Goal: Information Seeking & Learning: Learn about a topic

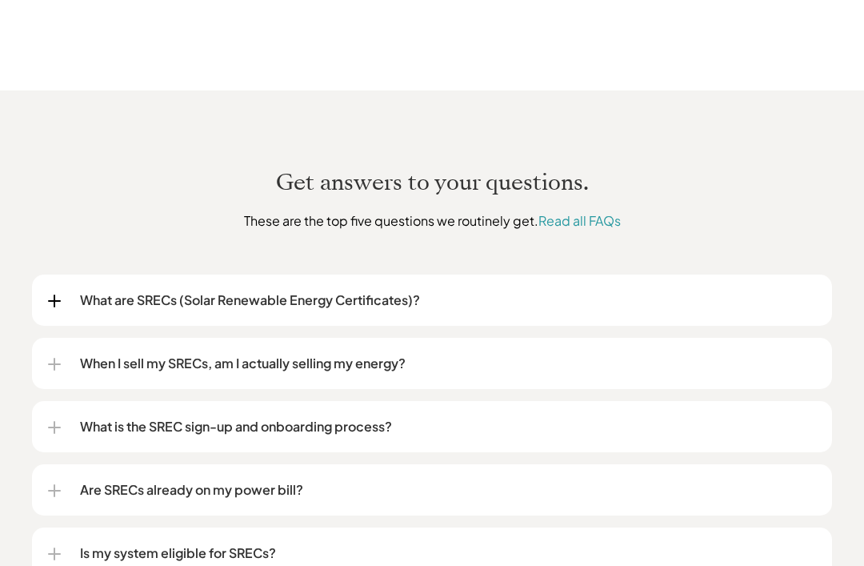
scroll to position [1882, 0]
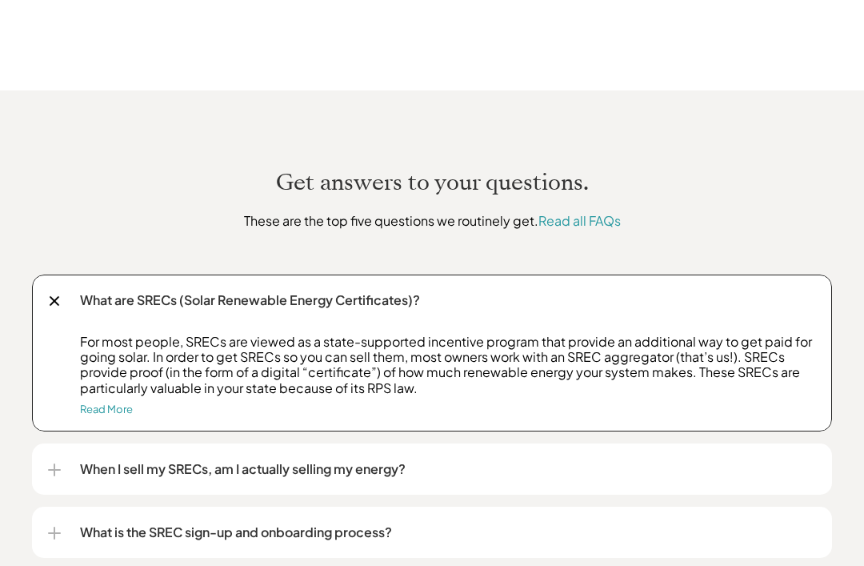
click at [102, 402] on link "Read More" at bounding box center [106, 408] width 53 height 13
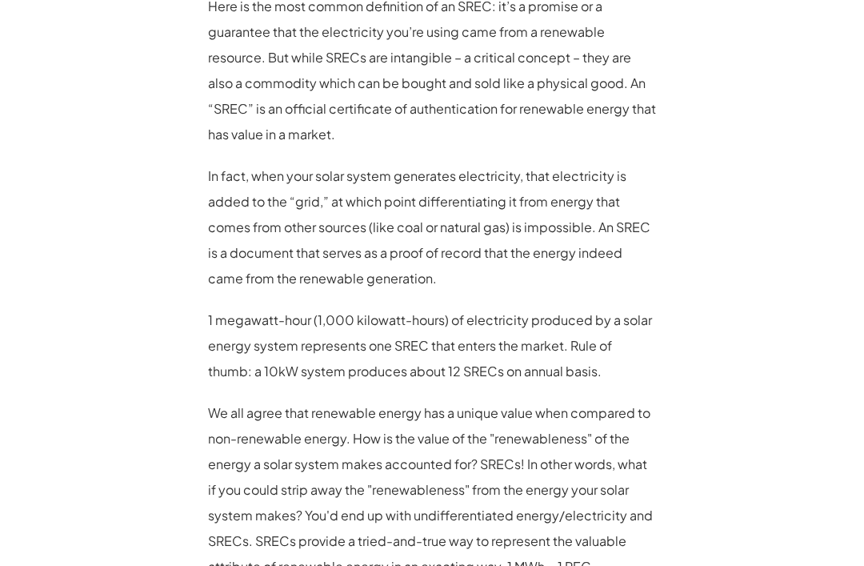
scroll to position [1358, 0]
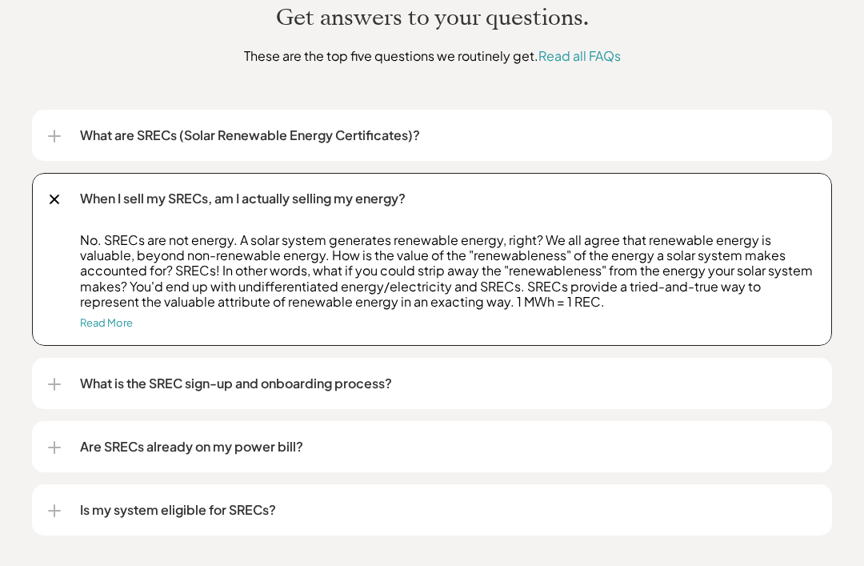
scroll to position [2048, 0]
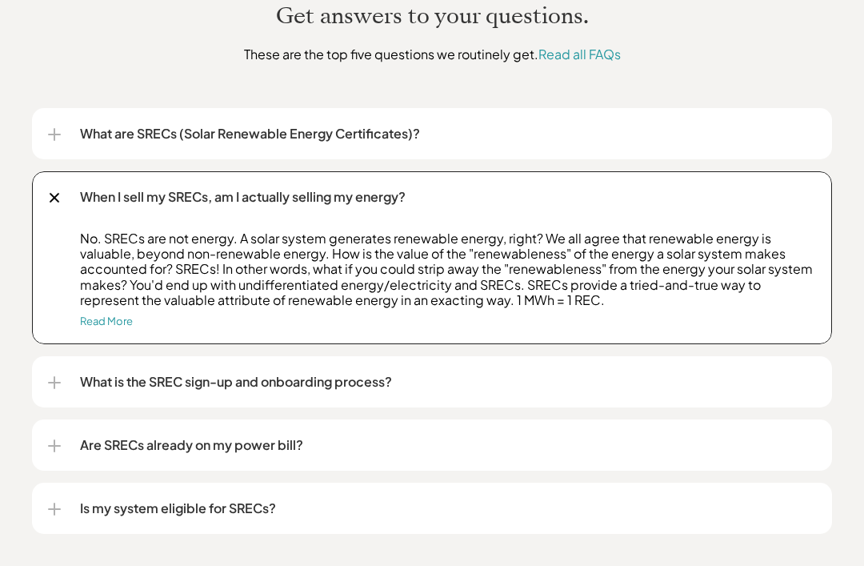
click at [96, 314] on link "Read More" at bounding box center [106, 320] width 53 height 13
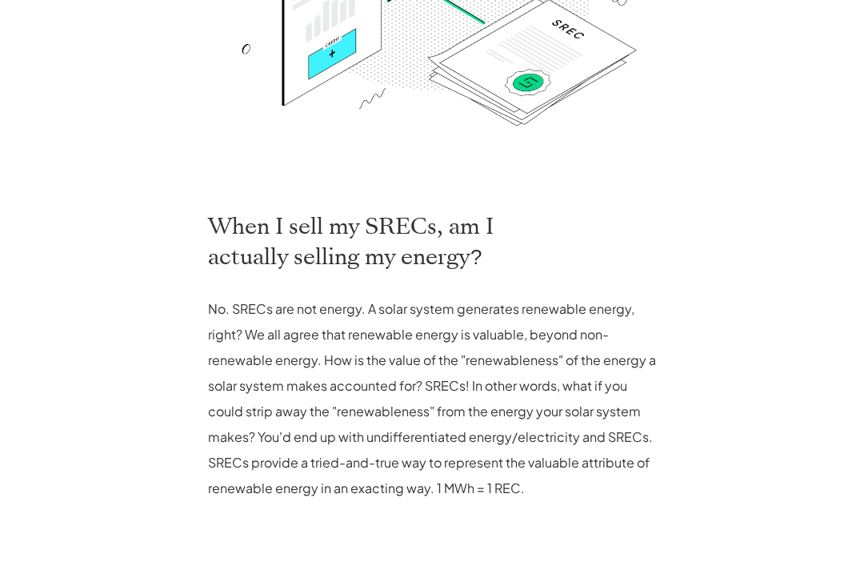
scroll to position [604, 0]
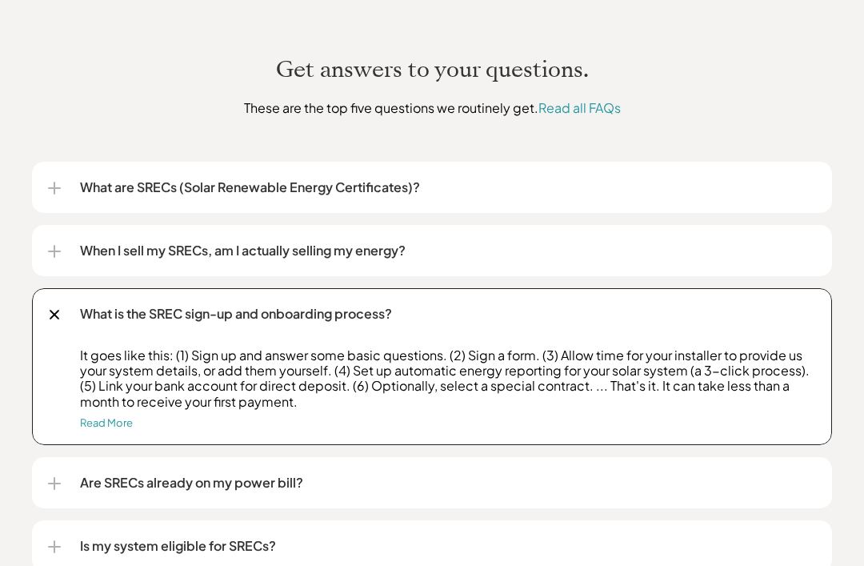
scroll to position [1994, 0]
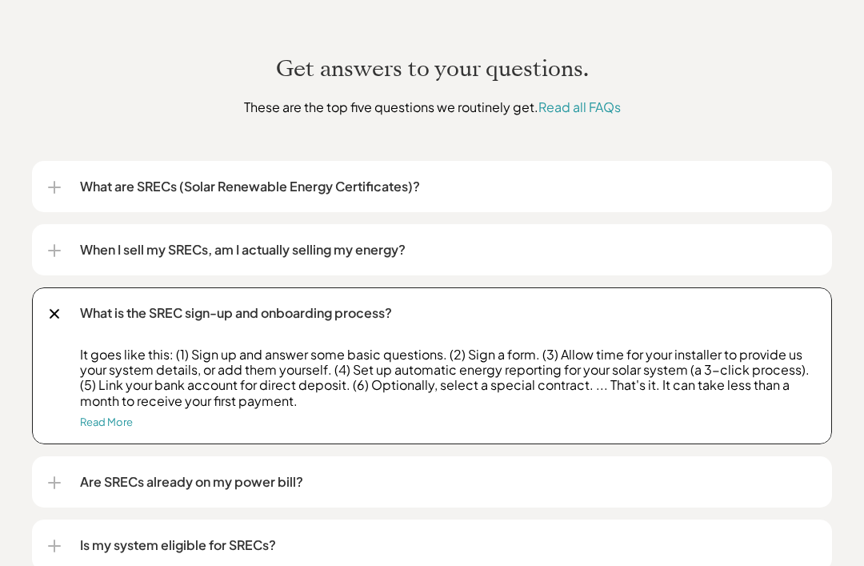
click at [104, 416] on link "Read More" at bounding box center [106, 422] width 53 height 13
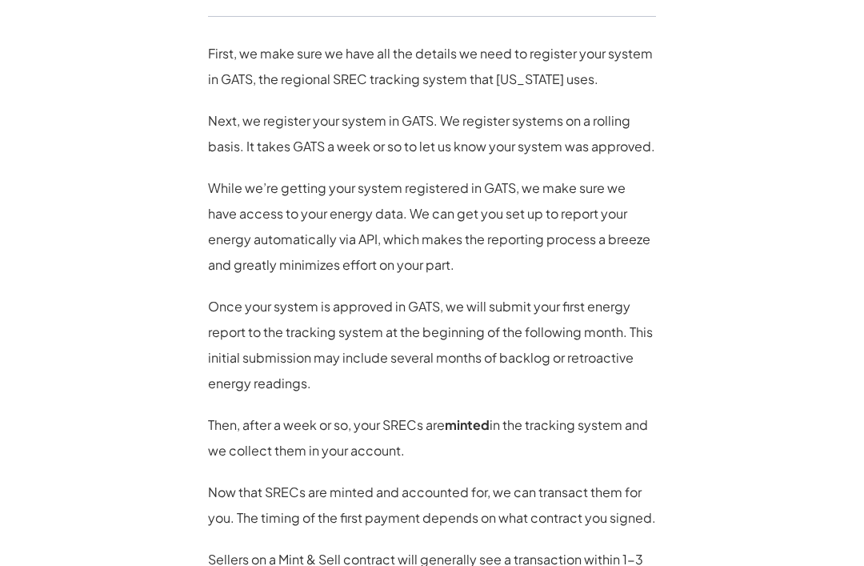
scroll to position [837, 0]
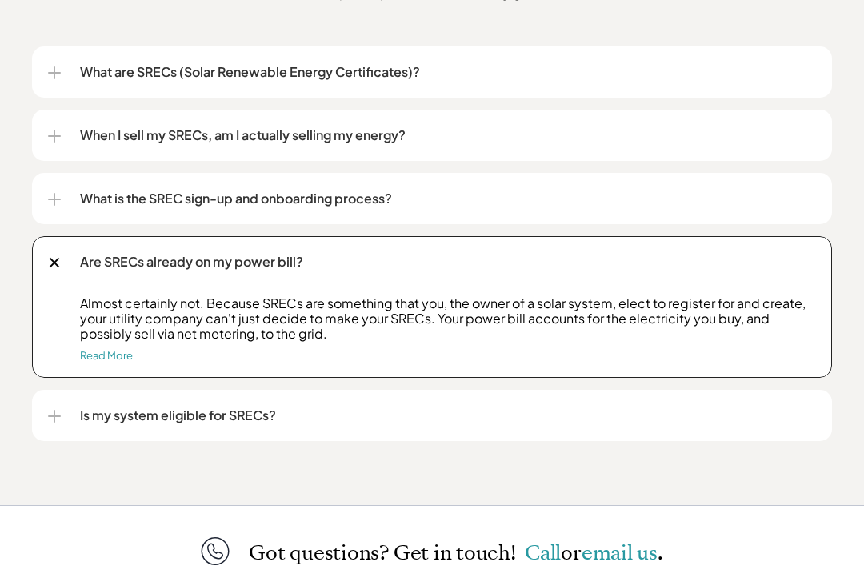
scroll to position [2110, 0]
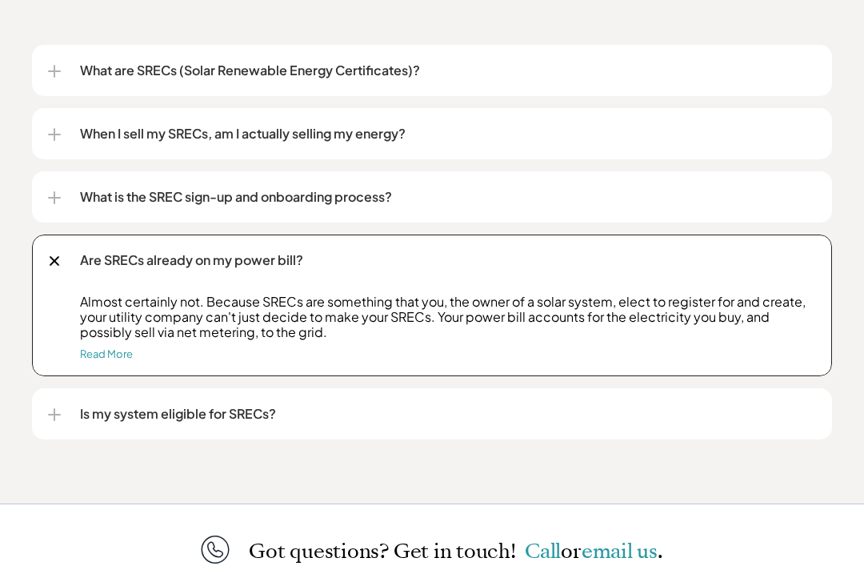
click at [102, 348] on link "Read More" at bounding box center [106, 354] width 53 height 13
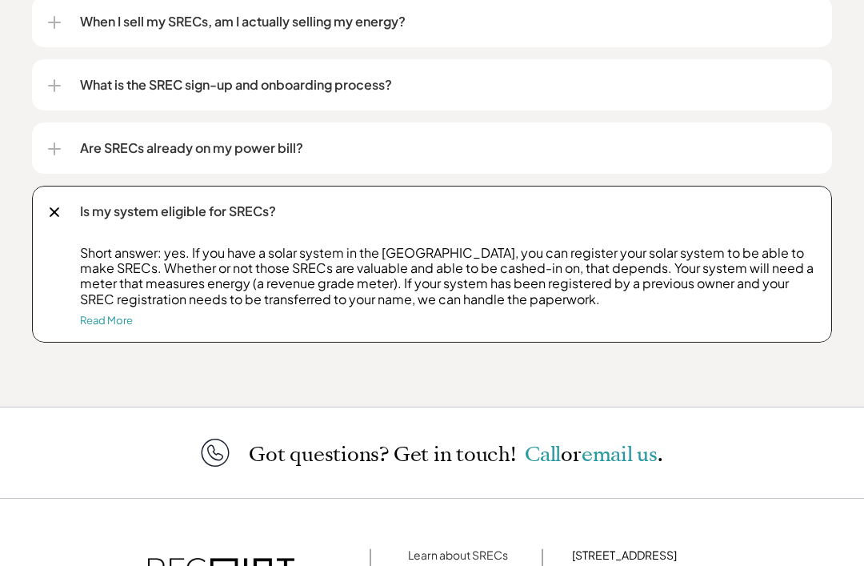
scroll to position [2225, 0]
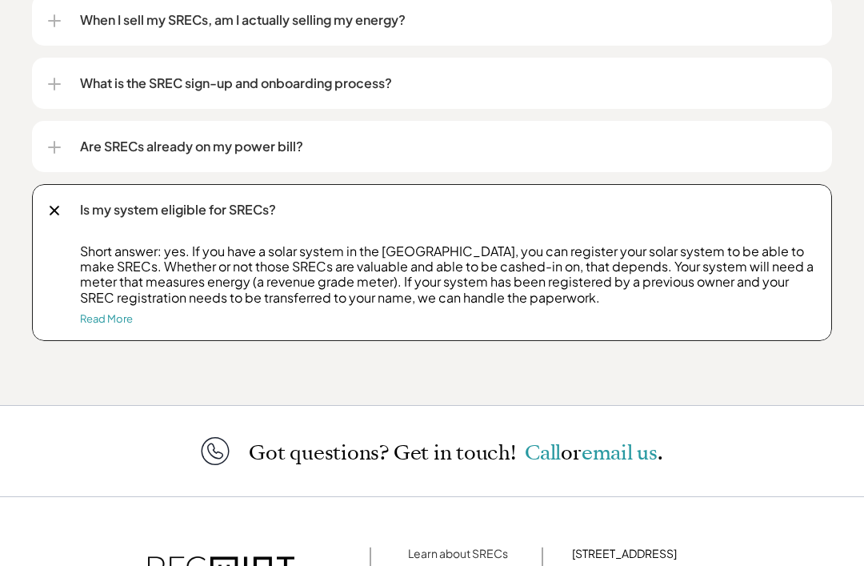
click at [91, 312] on link "Read More" at bounding box center [106, 318] width 53 height 13
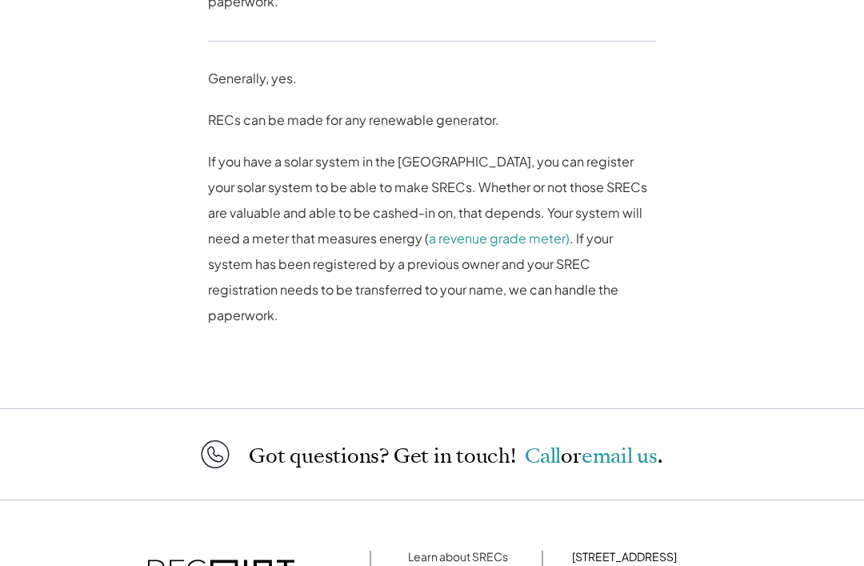
scroll to position [992, 0]
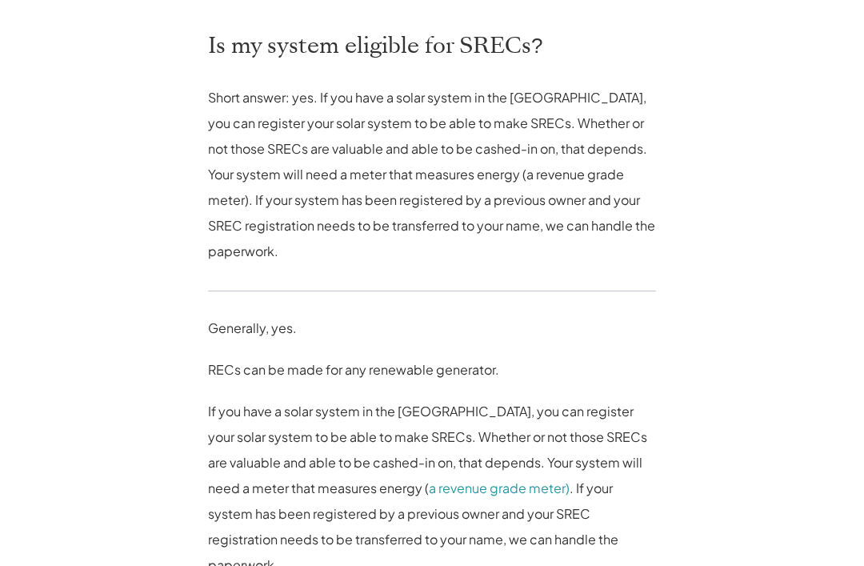
scroll to position [1218, 0]
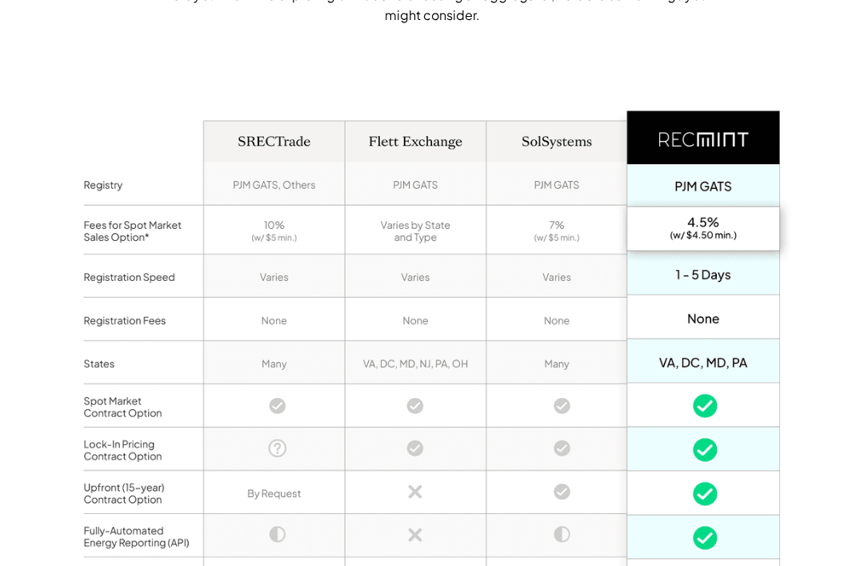
click at [809, 374] on div "Full-service SREC aggregation Nearly all solar owners get help from an SREC agg…" at bounding box center [432, 302] width 864 height 904
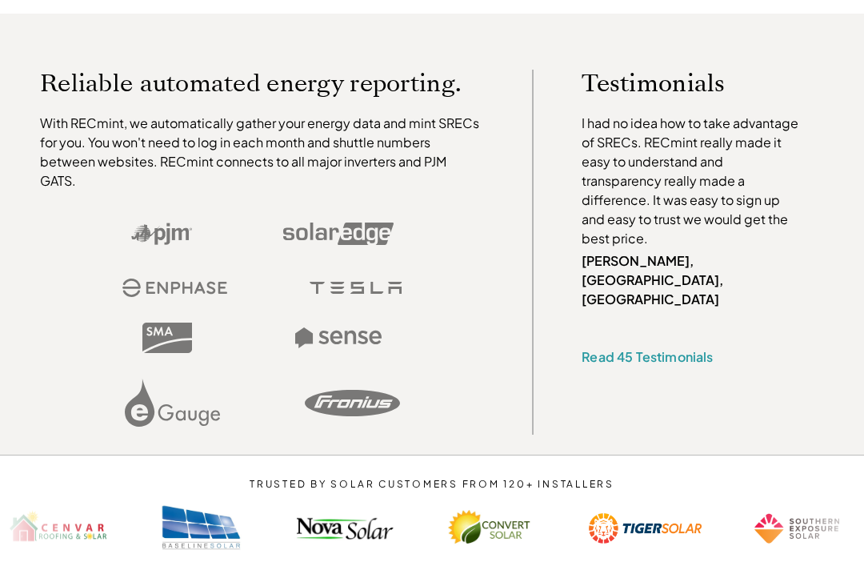
scroll to position [436, 0]
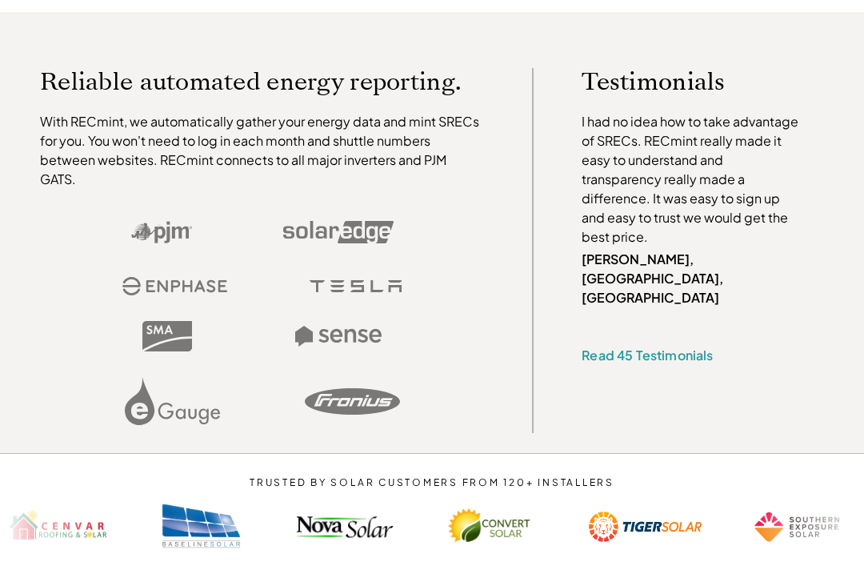
click at [653, 347] on link "Read 45 Testimonials" at bounding box center [647, 355] width 131 height 17
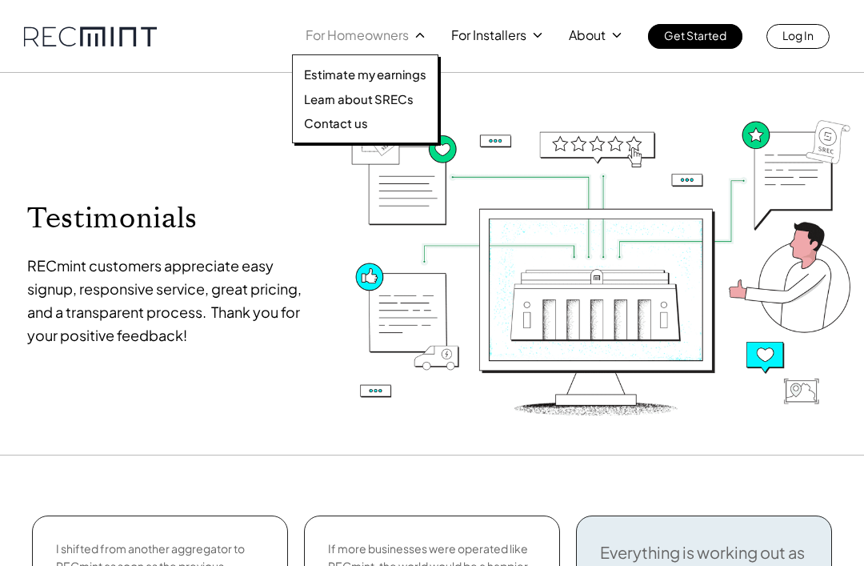
click at [371, 60] on div "Estimate my earnings Learn about SRECs Contact us" at bounding box center [365, 98] width 146 height 89
click at [398, 73] on p "Estimate my earnings" at bounding box center [365, 74] width 122 height 16
click at [386, 94] on p "Learn about SRECs" at bounding box center [358, 99] width 109 height 16
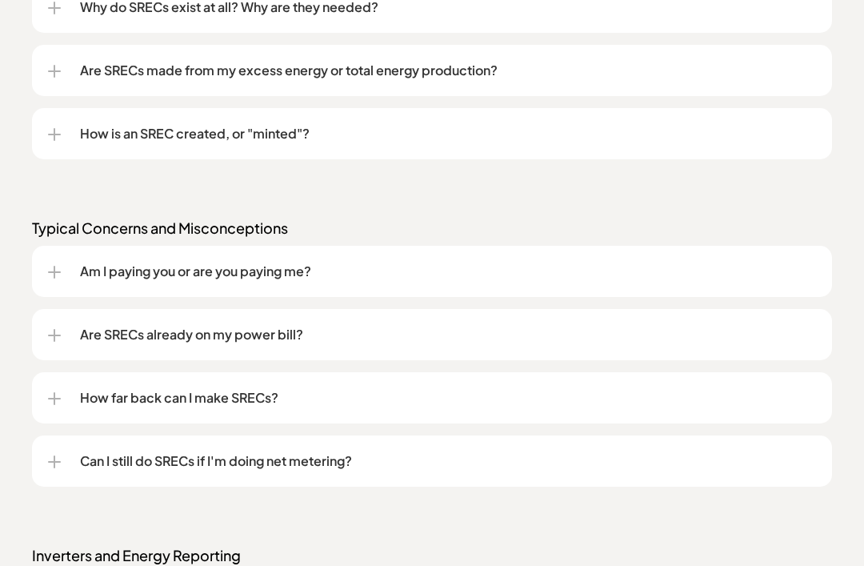
scroll to position [1526, 0]
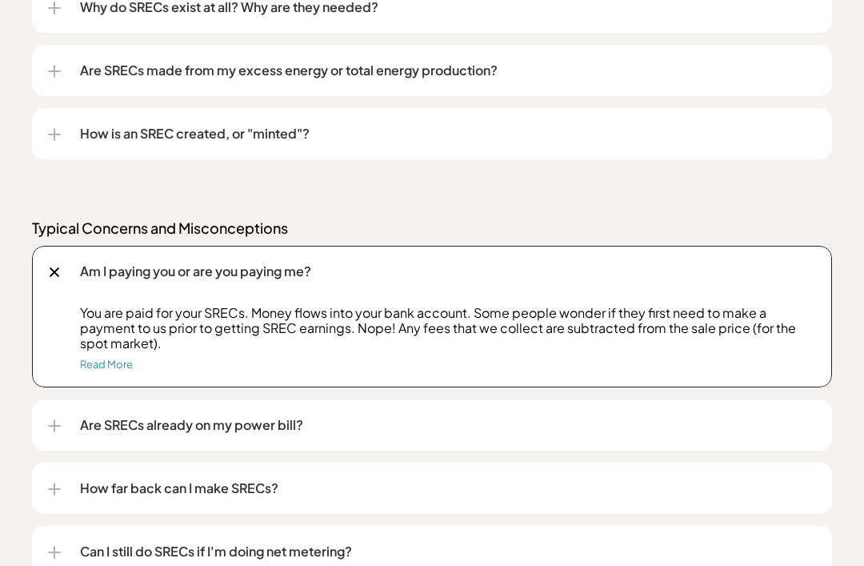
click at [116, 364] on link "Read More" at bounding box center [106, 364] width 53 height 13
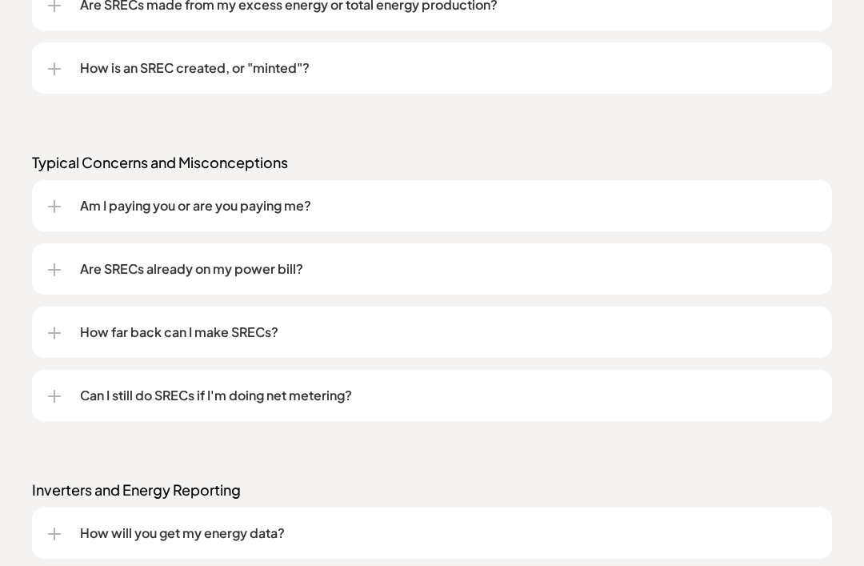
scroll to position [1600, 0]
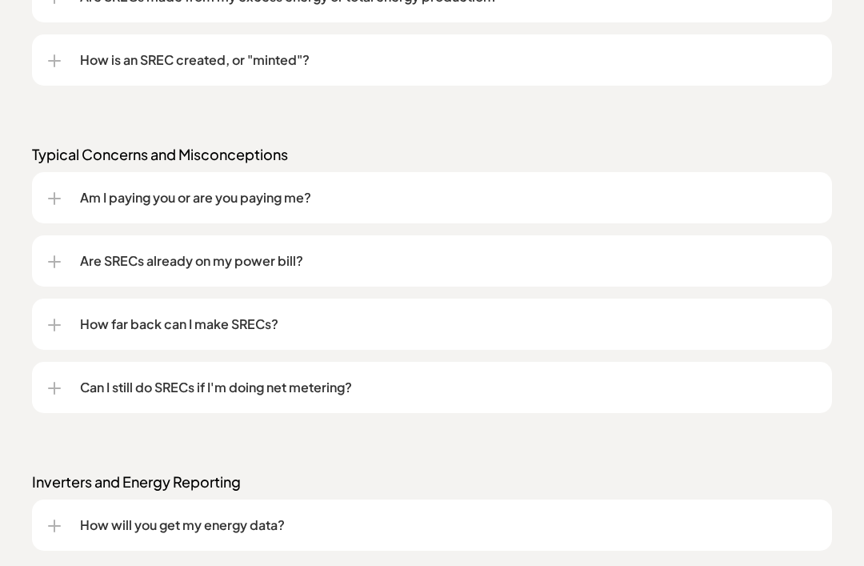
click at [580, 482] on p "Inverters and Energy Reporting" at bounding box center [432, 481] width 800 height 19
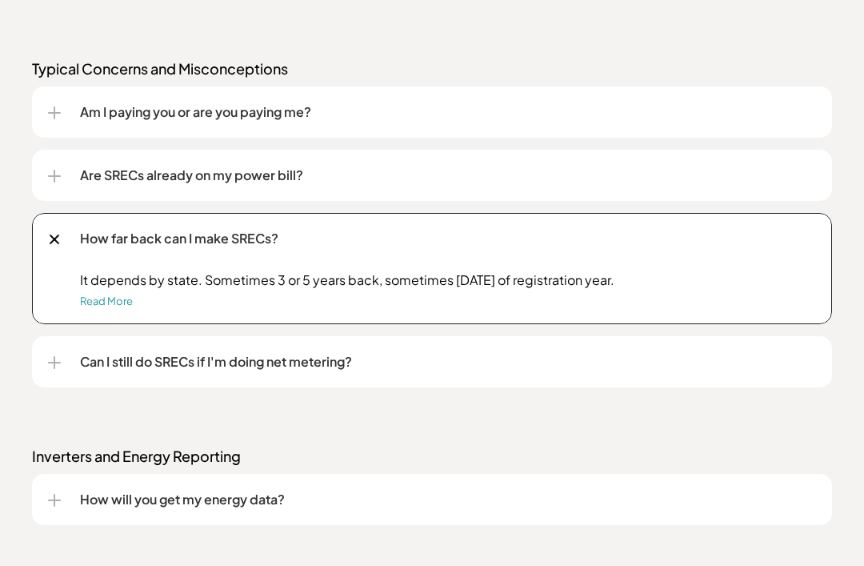
scroll to position [1686, 0]
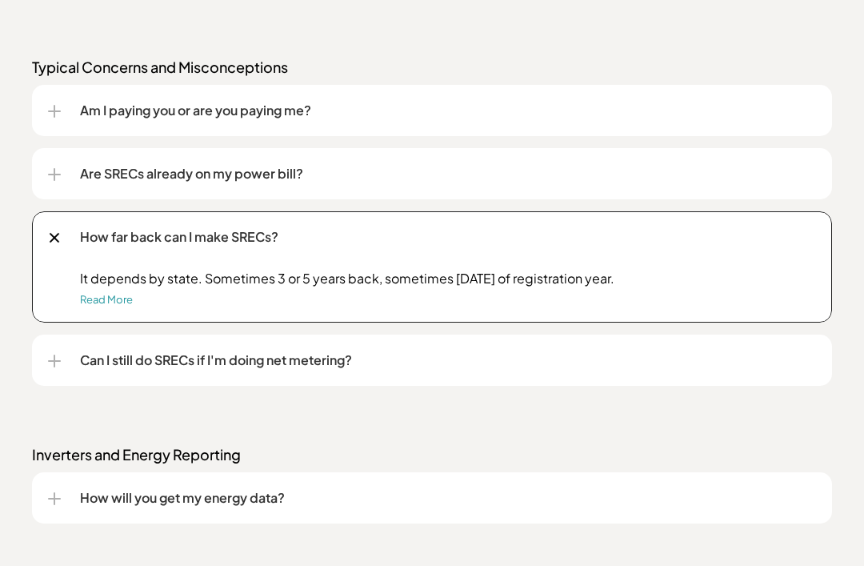
click at [114, 303] on link "Read More" at bounding box center [106, 300] width 53 height 13
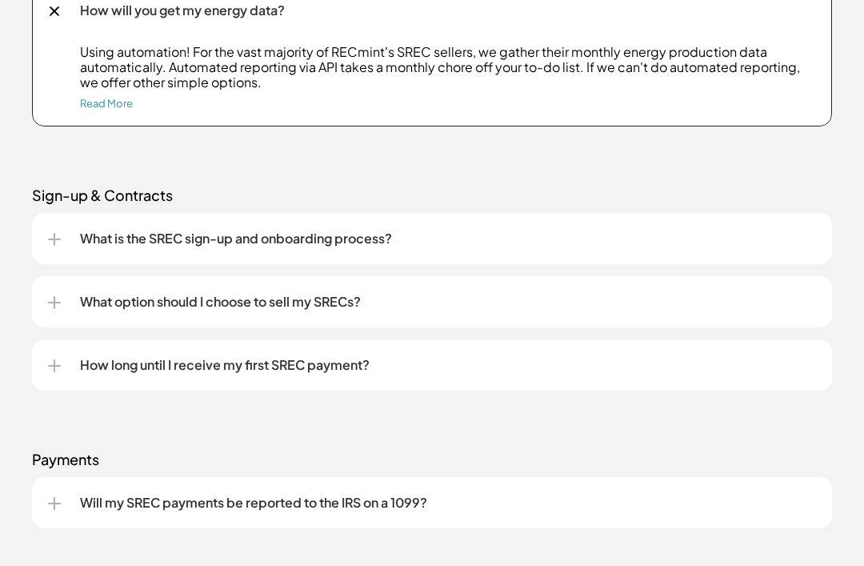
scroll to position [2251, 0]
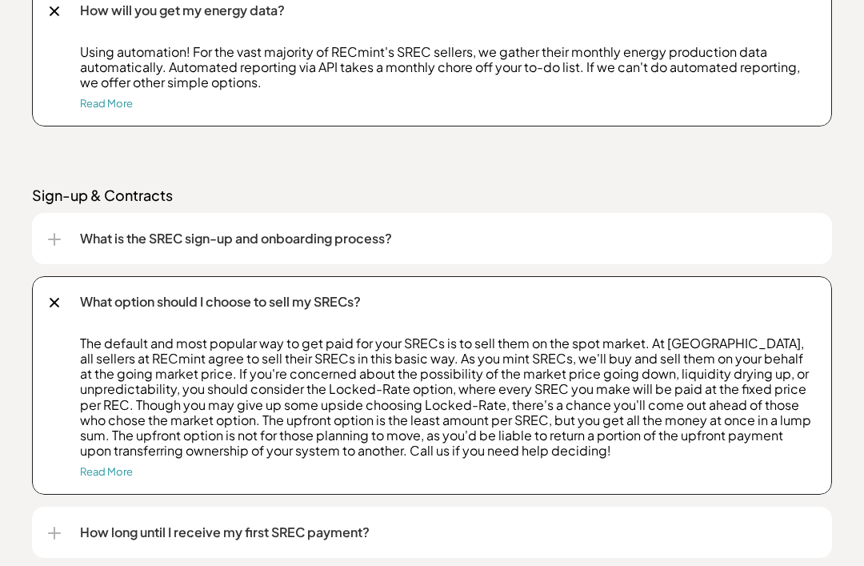
click at [118, 468] on link "Read More" at bounding box center [106, 471] width 53 height 13
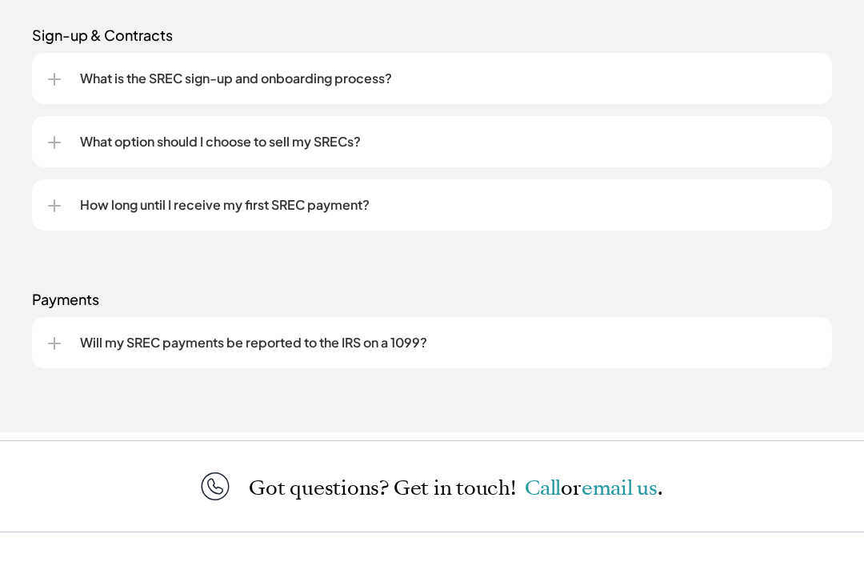
scroll to position [2194, 0]
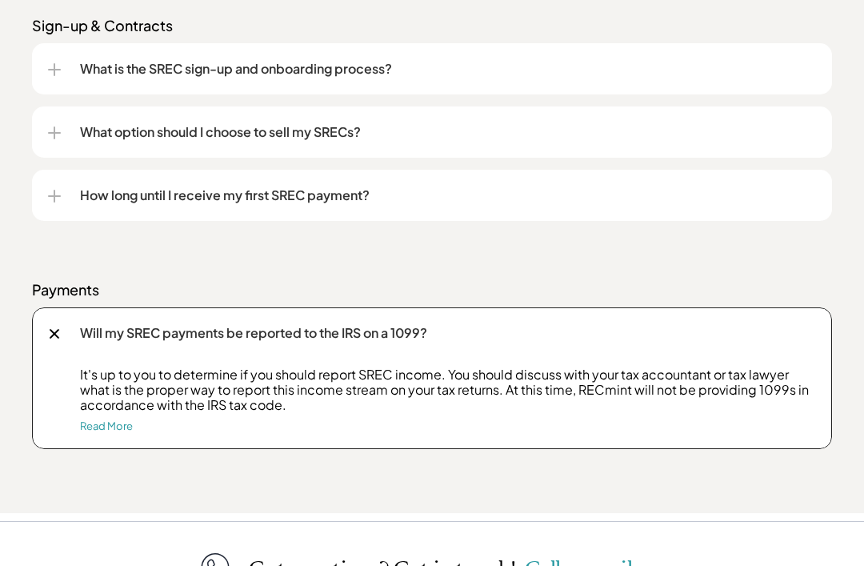
click at [110, 428] on link "Read More" at bounding box center [106, 425] width 53 height 13
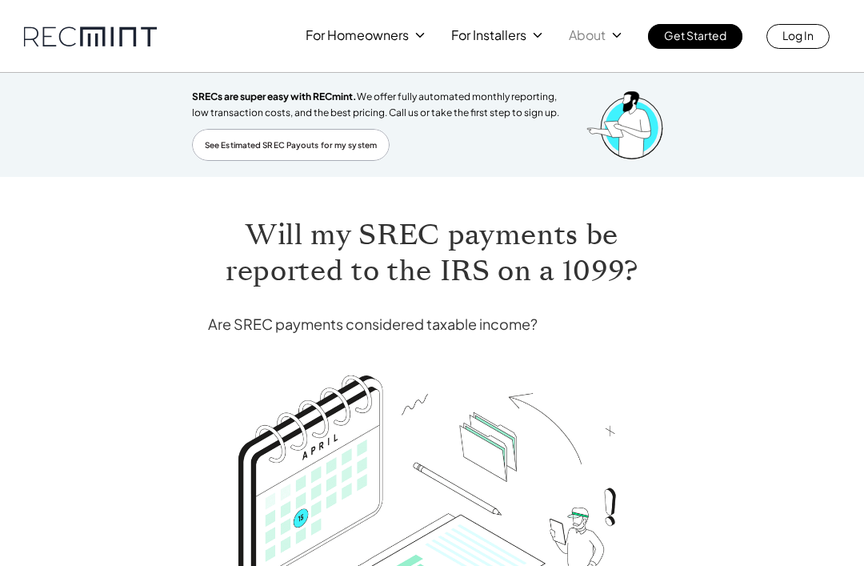
click at [598, 35] on p "About" at bounding box center [587, 35] width 37 height 22
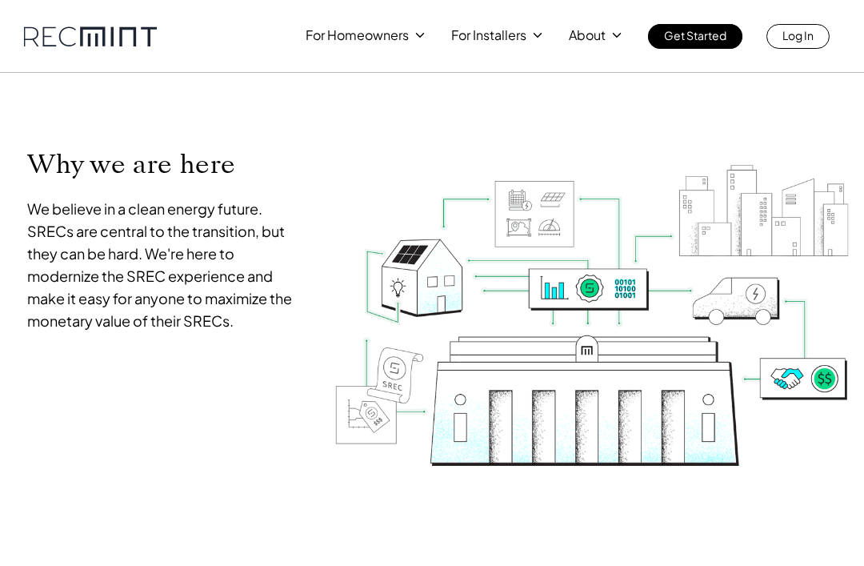
click at [381, 48] on div "For Homeowners For Installers About Get Started Log In" at bounding box center [568, 36] width 524 height 25
click at [412, 22] on div "For Homeowners For Installers About Get Started Log In" at bounding box center [432, 24] width 864 height 49
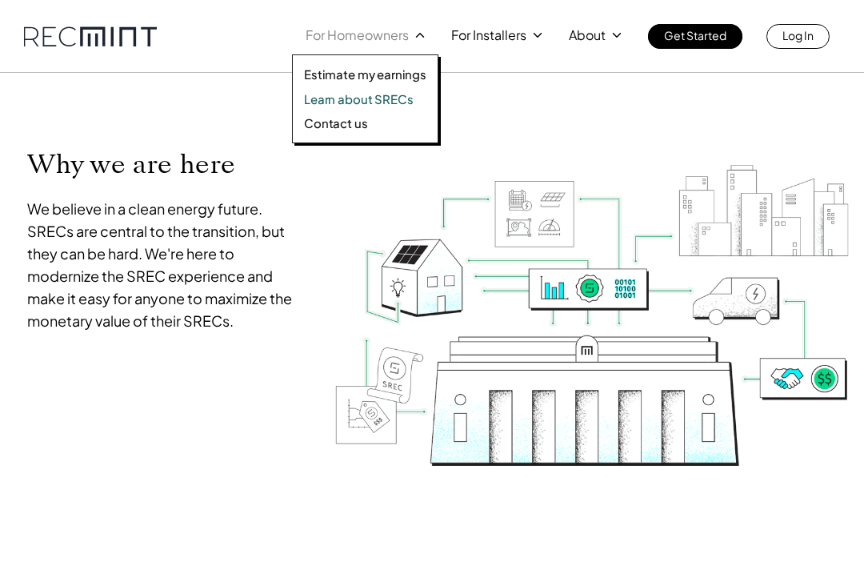
click at [364, 104] on p "Learn about SRECs" at bounding box center [358, 99] width 109 height 16
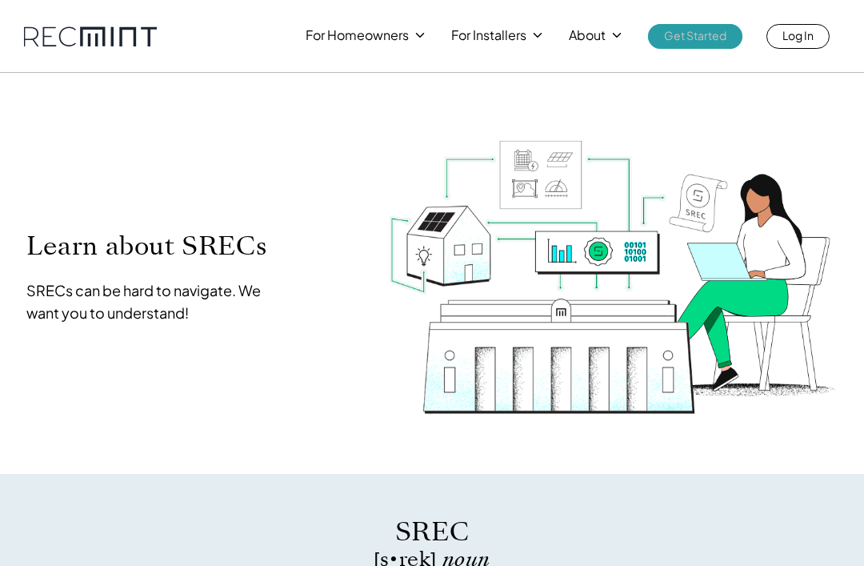
click at [708, 40] on p "Get Started" at bounding box center [695, 35] width 62 height 22
click at [689, 39] on p "Get Started" at bounding box center [695, 35] width 62 height 22
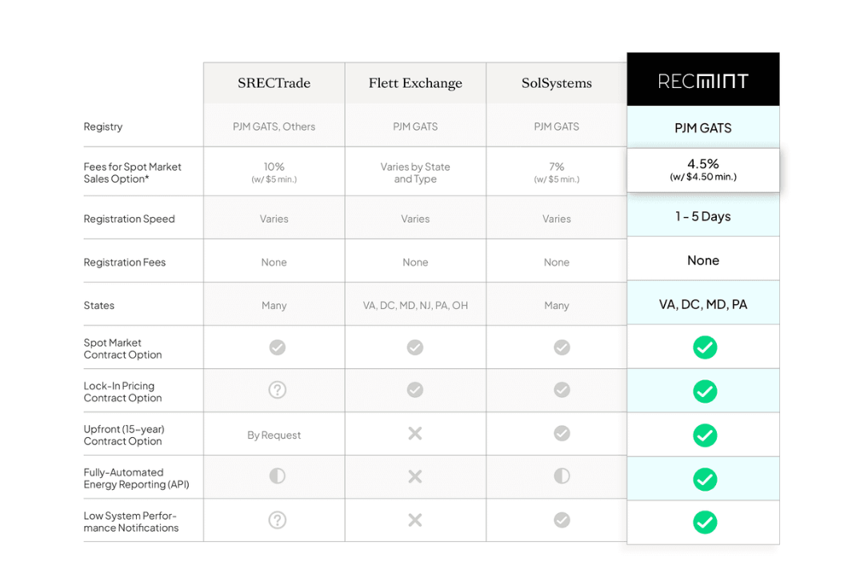
scroll to position [1278, 0]
